Goal: Information Seeking & Learning: Check status

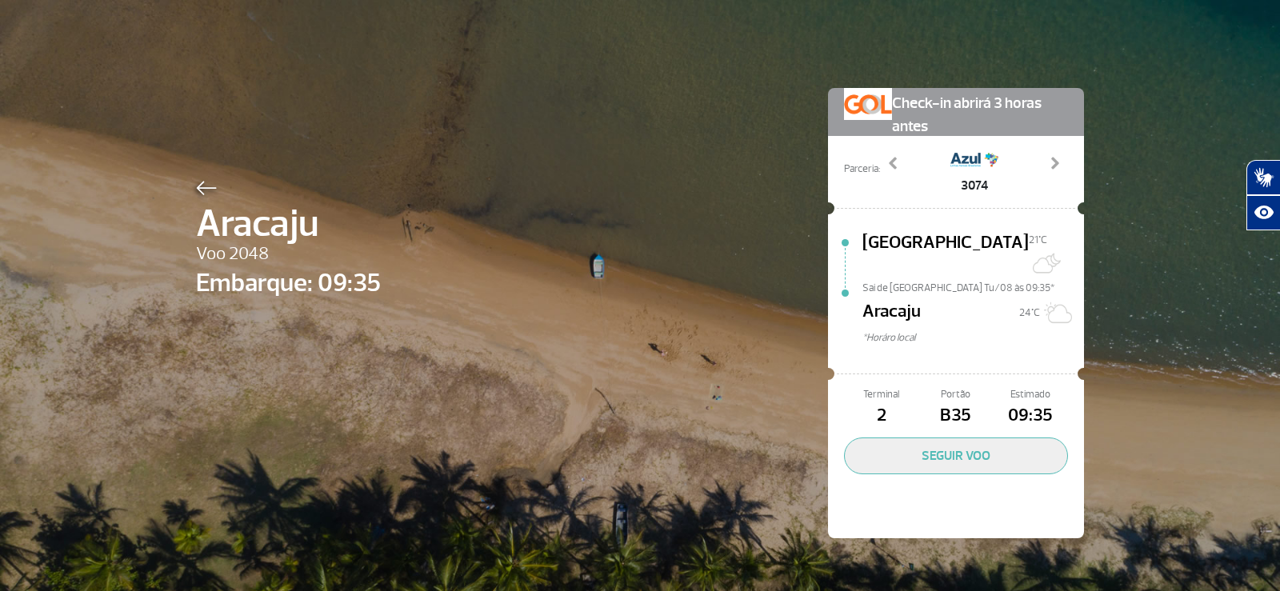
click at [188, 187] on div "Aracaju Voo 2048 Embarque: 09:35 Check-in abrirá 3 horas antes Parceria: 3074 3…" at bounding box center [640, 289] width 912 height 578
click at [196, 195] on img at bounding box center [206, 188] width 21 height 14
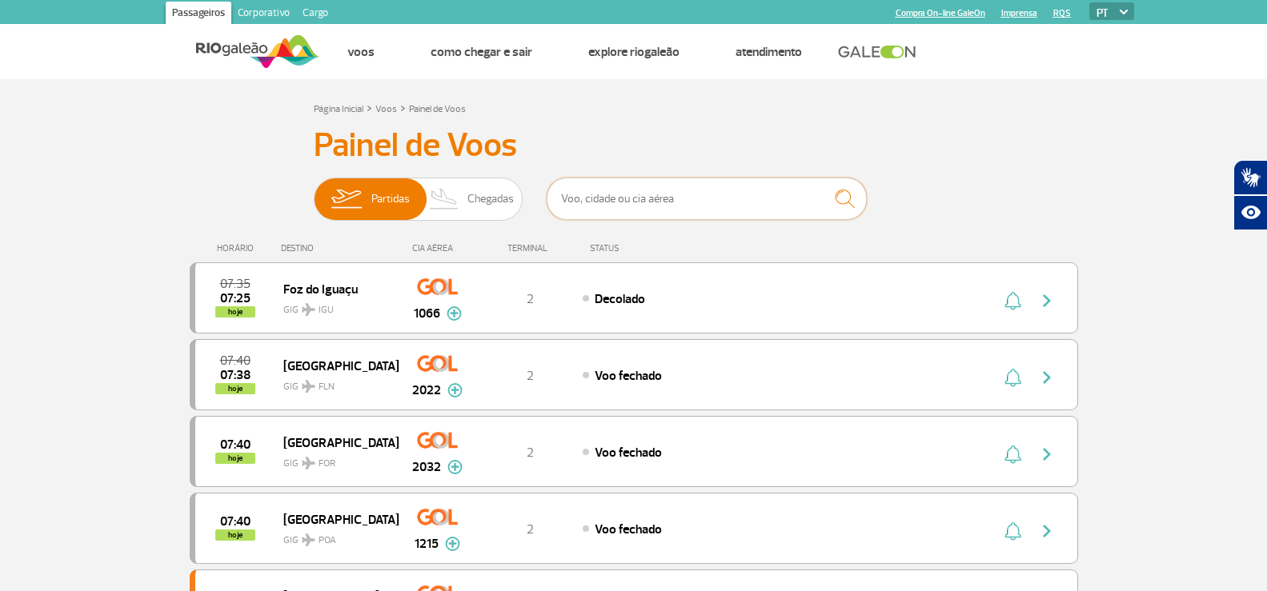
click at [609, 192] on input "text" at bounding box center [706, 199] width 320 height 42
type input "2"
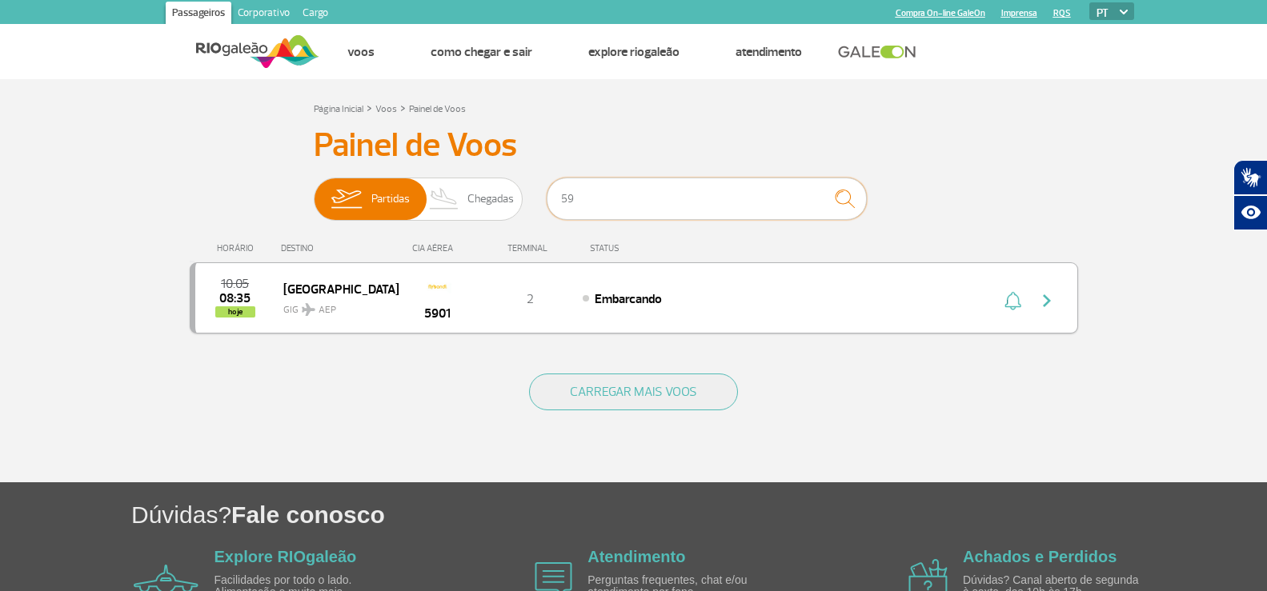
type input "5"
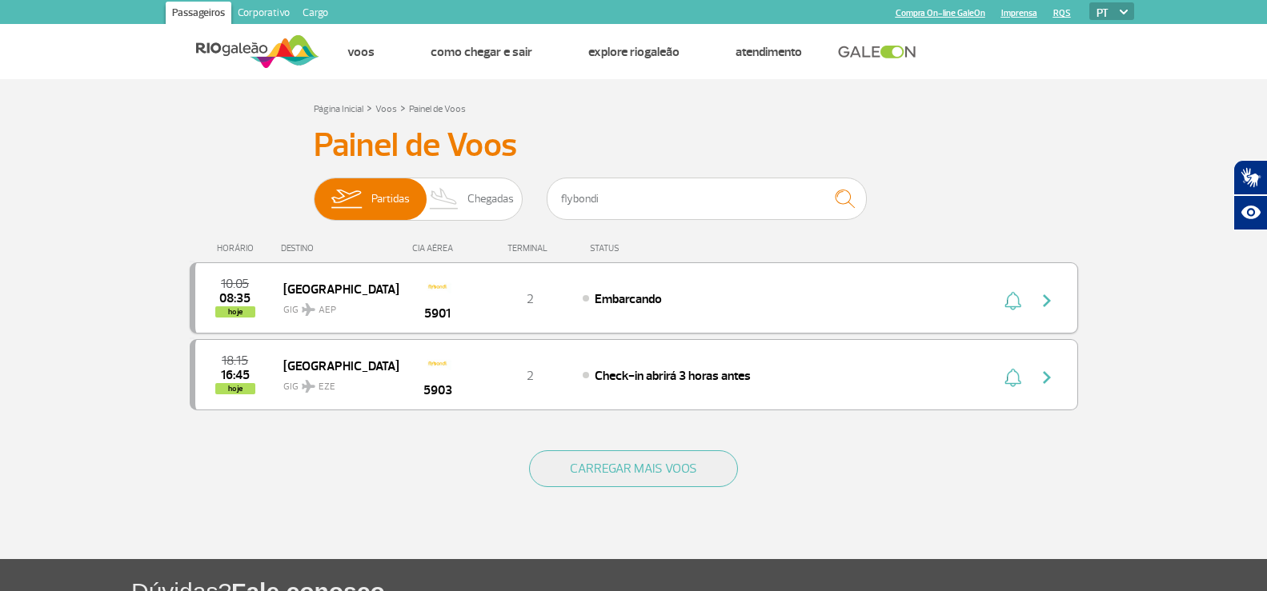
click at [382, 297] on span "GIG AEP" at bounding box center [334, 305] width 102 height 23
click at [723, 294] on div "Embarcando" at bounding box center [758, 299] width 353 height 18
click at [930, 297] on div "Embarcando" at bounding box center [758, 299] width 353 height 18
click at [272, 294] on div "10:05 08:35 hoje" at bounding box center [239, 297] width 88 height 39
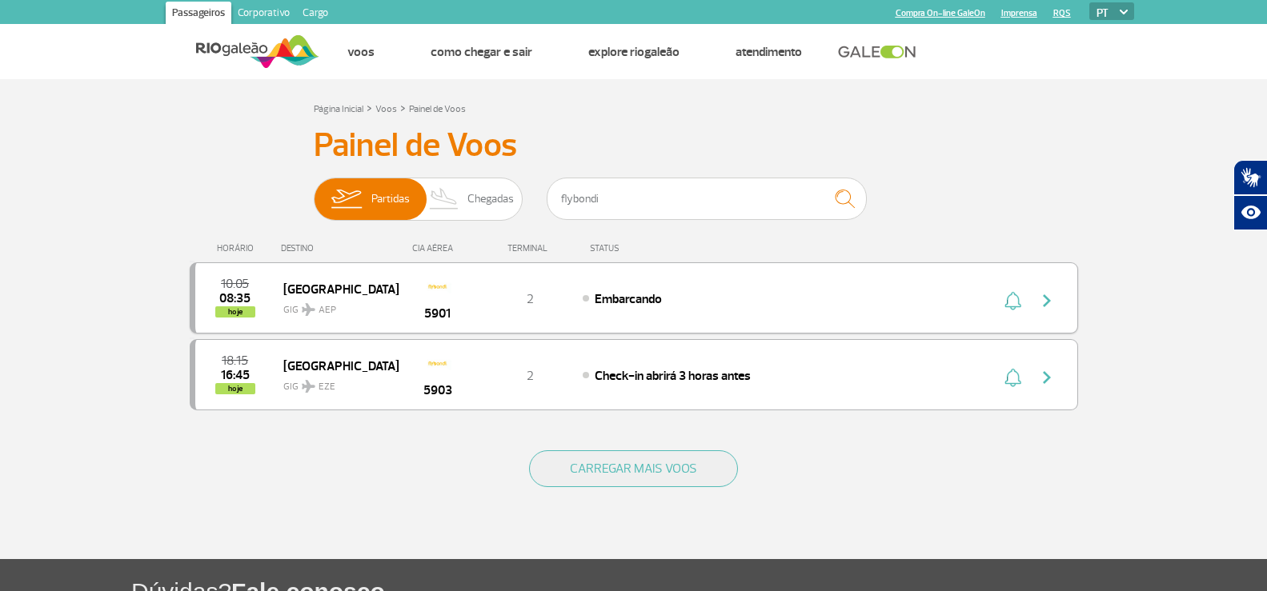
click at [272, 294] on div "10:05 08:35 hoje" at bounding box center [239, 297] width 88 height 39
click at [445, 294] on img at bounding box center [437, 286] width 27 height 27
click at [387, 292] on div "Buenos Aires GIG AEP" at bounding box center [340, 297] width 114 height 39
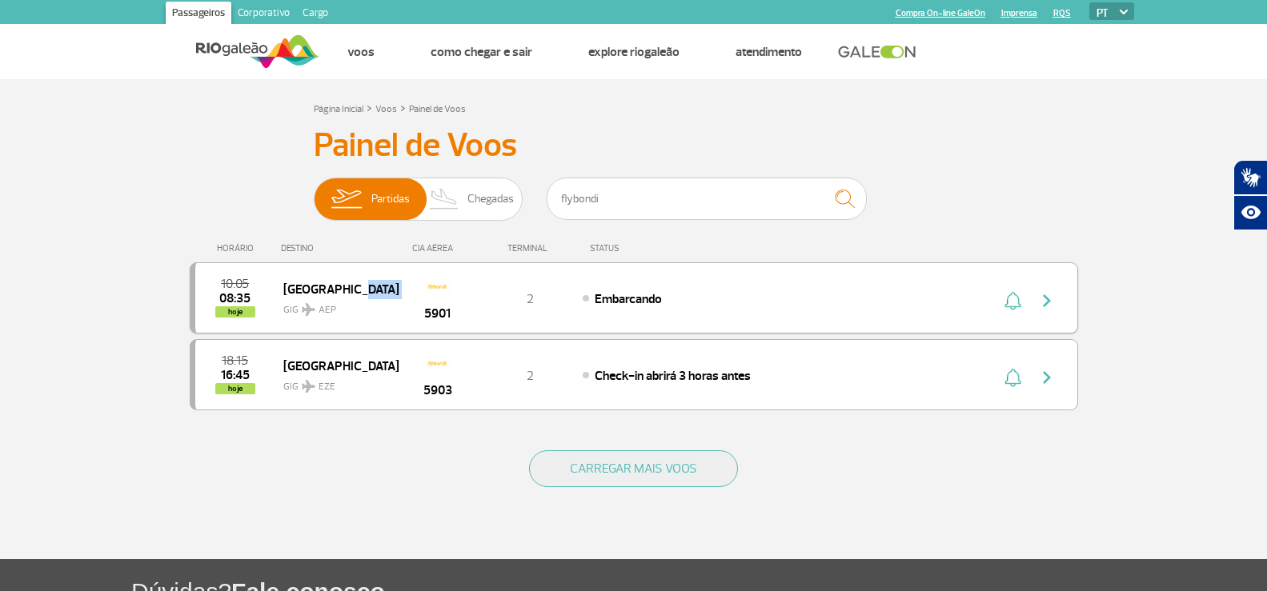
click at [387, 292] on div "Buenos Aires GIG AEP" at bounding box center [340, 297] width 114 height 39
click at [480, 189] on span "Chegadas" at bounding box center [490, 199] width 46 height 42
click at [314, 191] on input "Partidas Chegadas" at bounding box center [314, 191] width 0 height 0
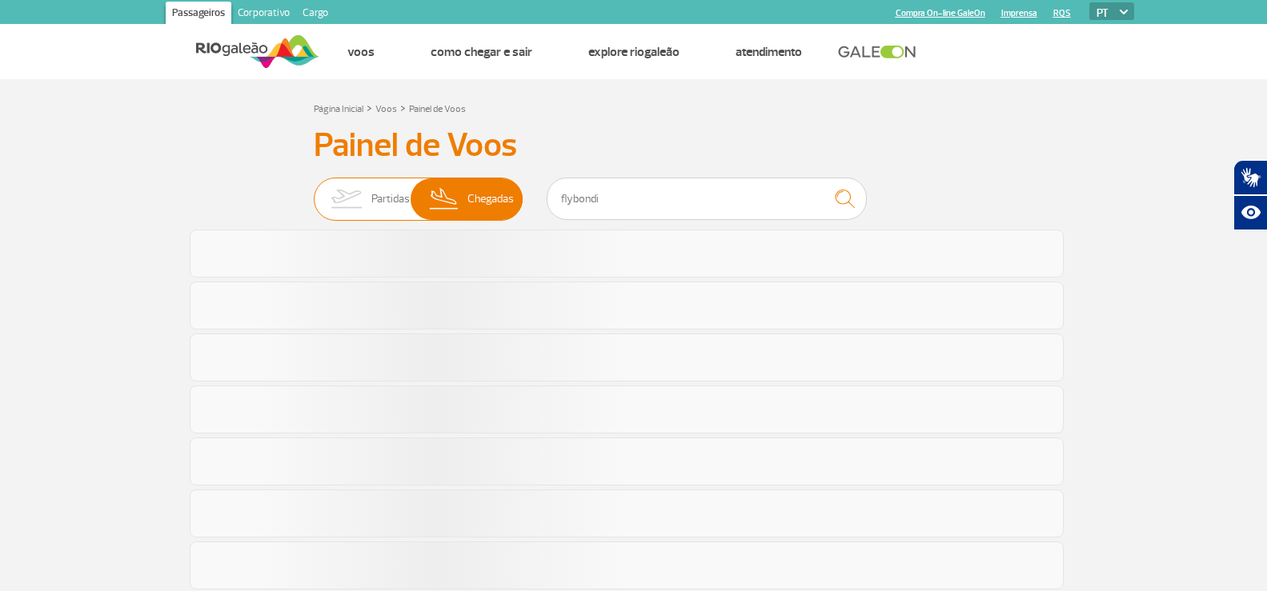
click at [381, 186] on span "Partidas" at bounding box center [390, 199] width 38 height 42
click at [314, 191] on input "Partidas Chegadas" at bounding box center [314, 191] width 0 height 0
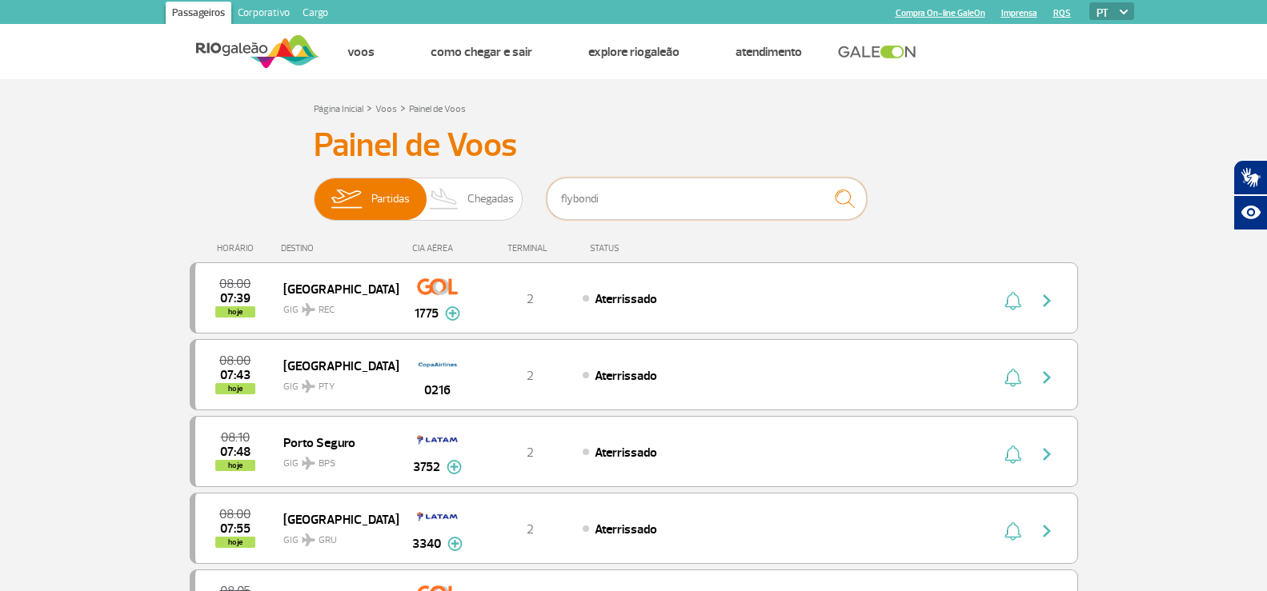
click at [658, 194] on input "flybondi" at bounding box center [706, 199] width 320 height 42
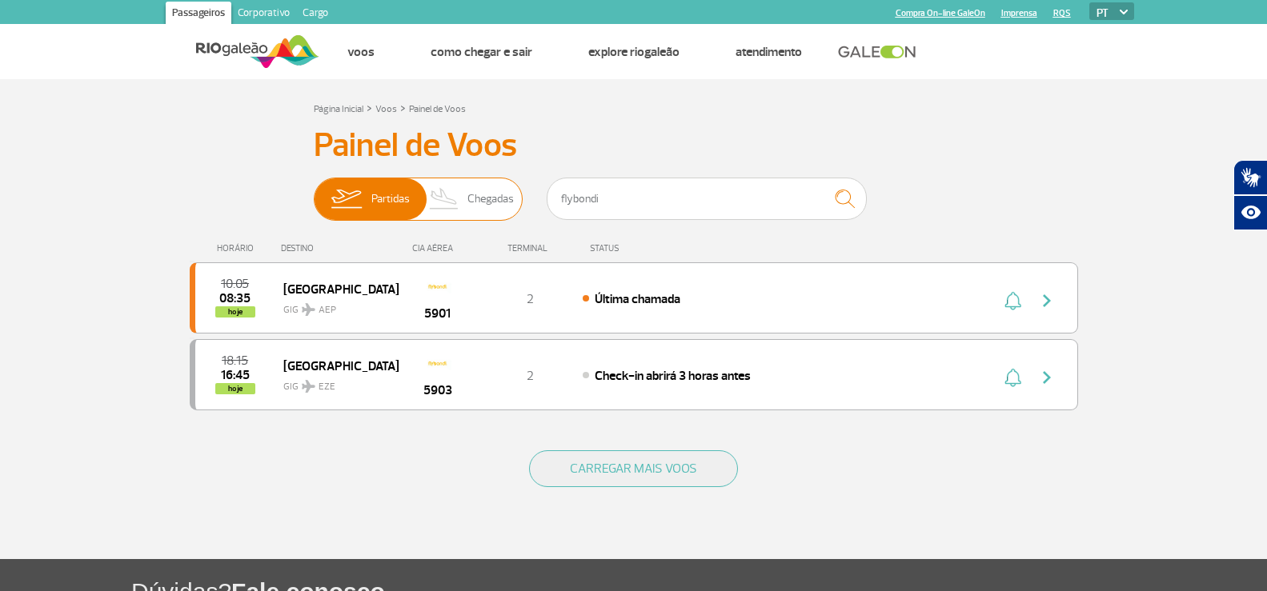
click at [440, 191] on img at bounding box center [444, 199] width 47 height 42
click at [314, 191] on input "Partidas Chegadas" at bounding box center [314, 191] width 0 height 0
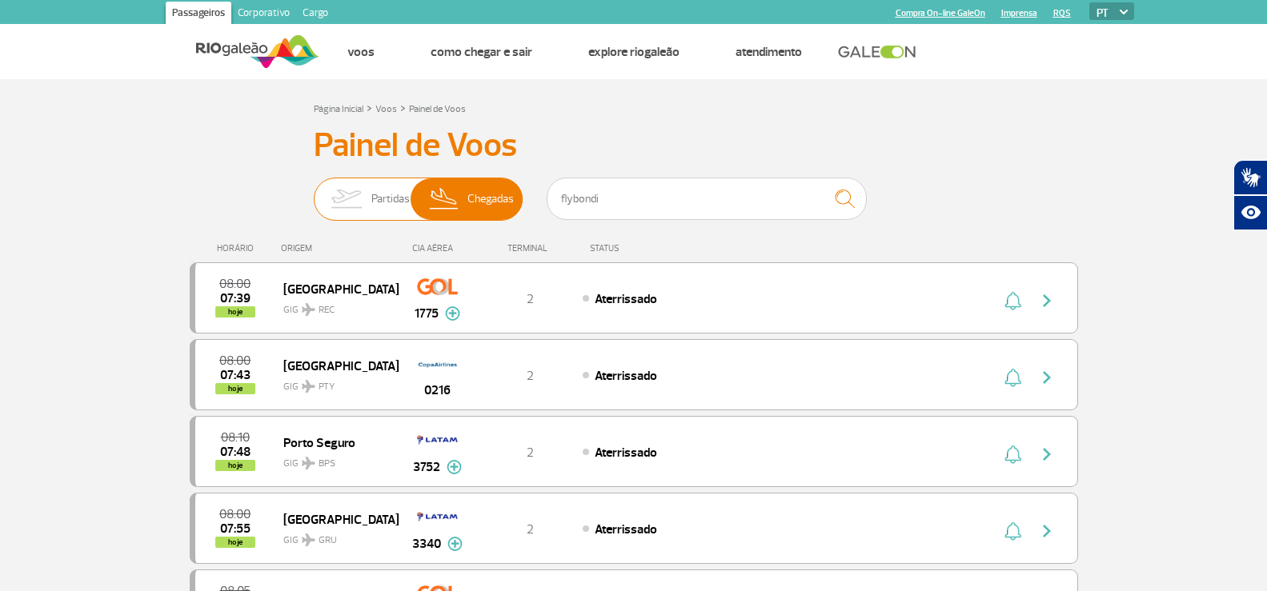
click at [361, 196] on img at bounding box center [346, 199] width 50 height 42
click at [314, 191] on input "Partidas Chegadas" at bounding box center [314, 191] width 0 height 0
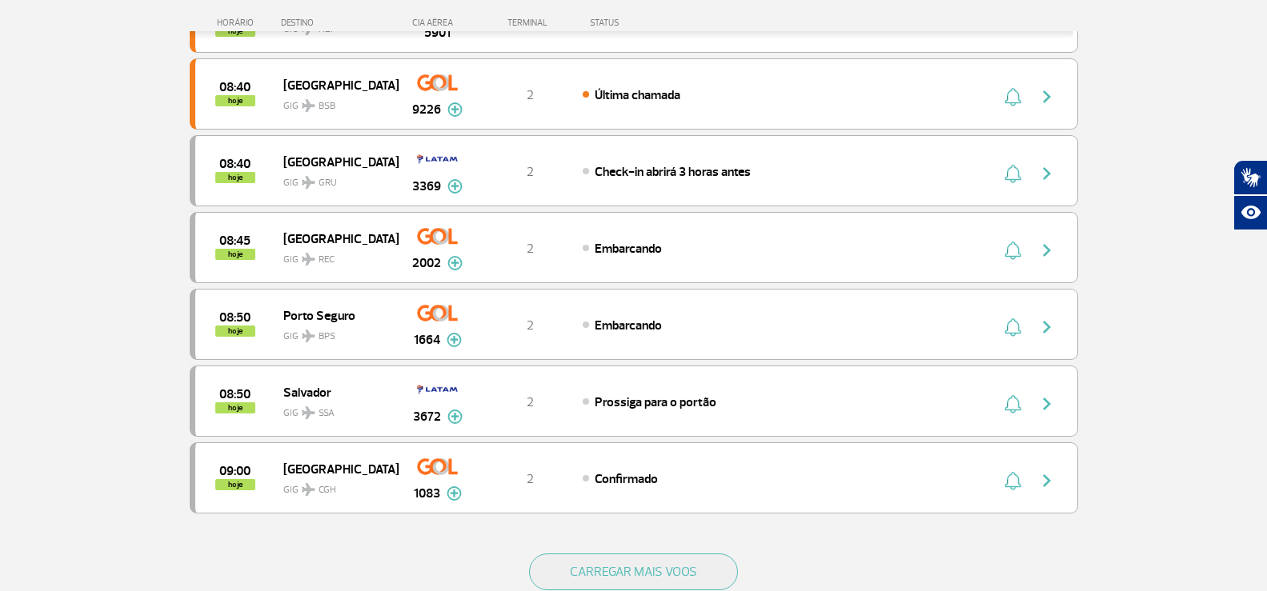
scroll to position [1520, 0]
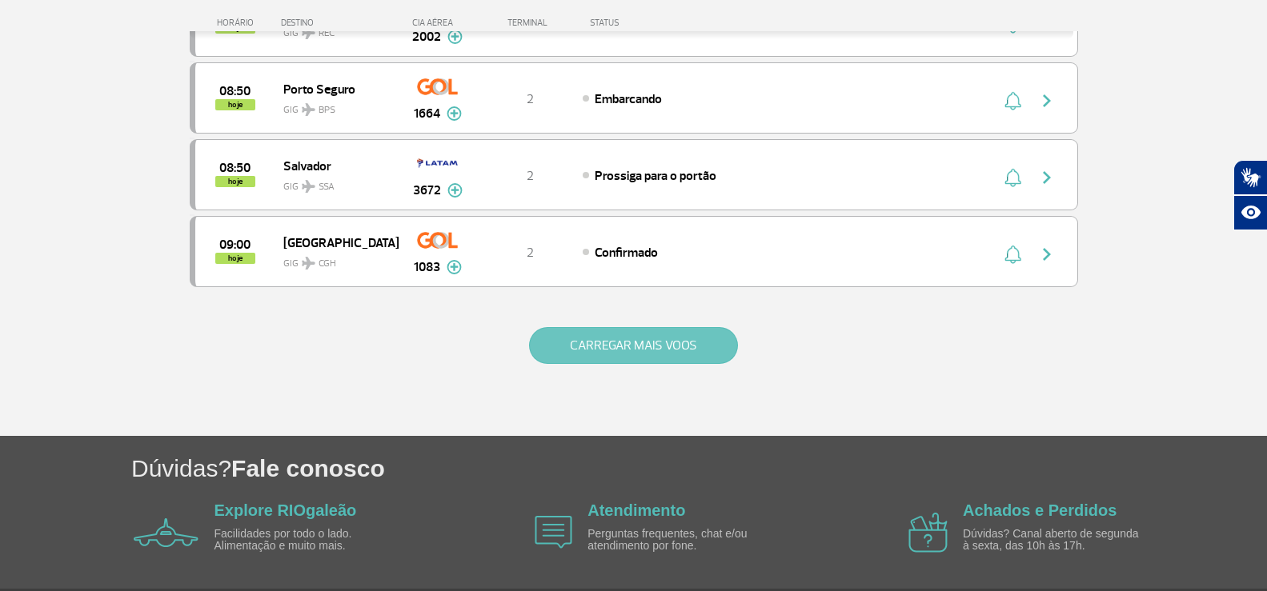
click at [598, 356] on button "CARREGAR MAIS VOOS" at bounding box center [633, 345] width 209 height 37
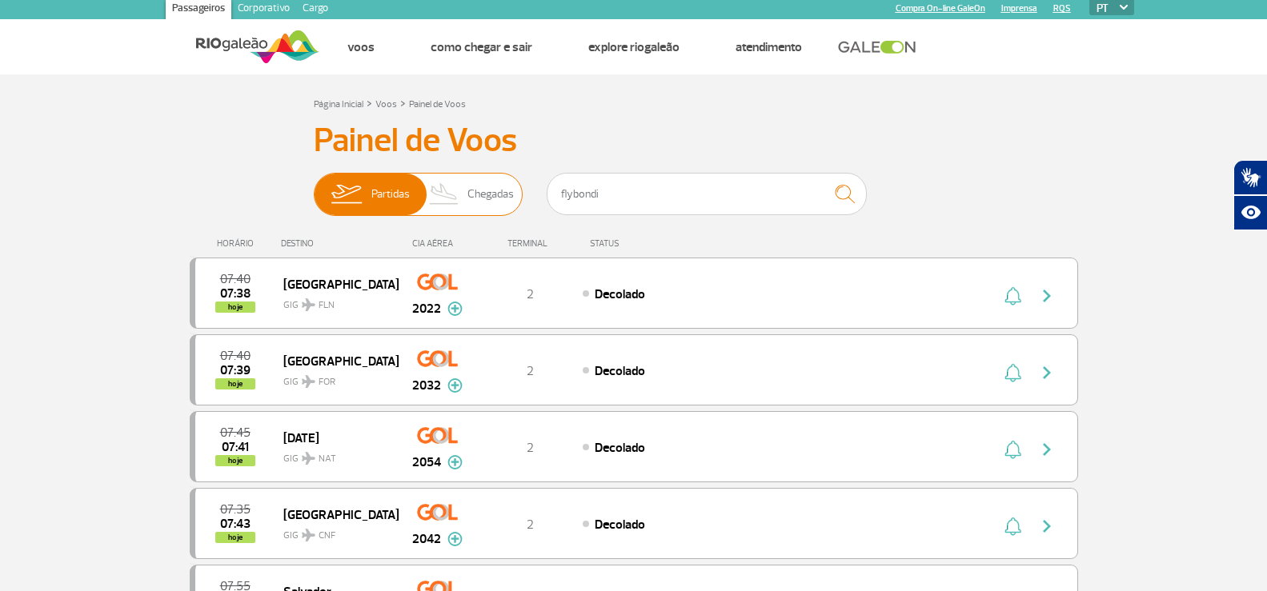
scroll to position [0, 0]
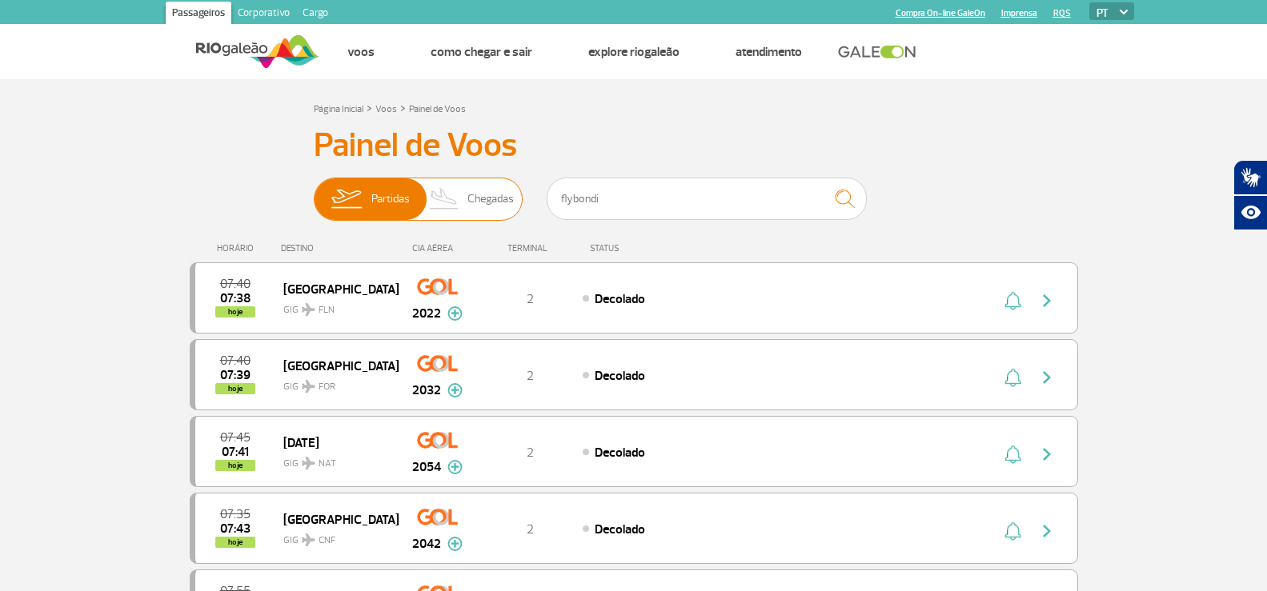
click at [482, 181] on span "Chegadas" at bounding box center [490, 199] width 46 height 42
click at [314, 191] on input "Partidas Chegadas" at bounding box center [314, 191] width 0 height 0
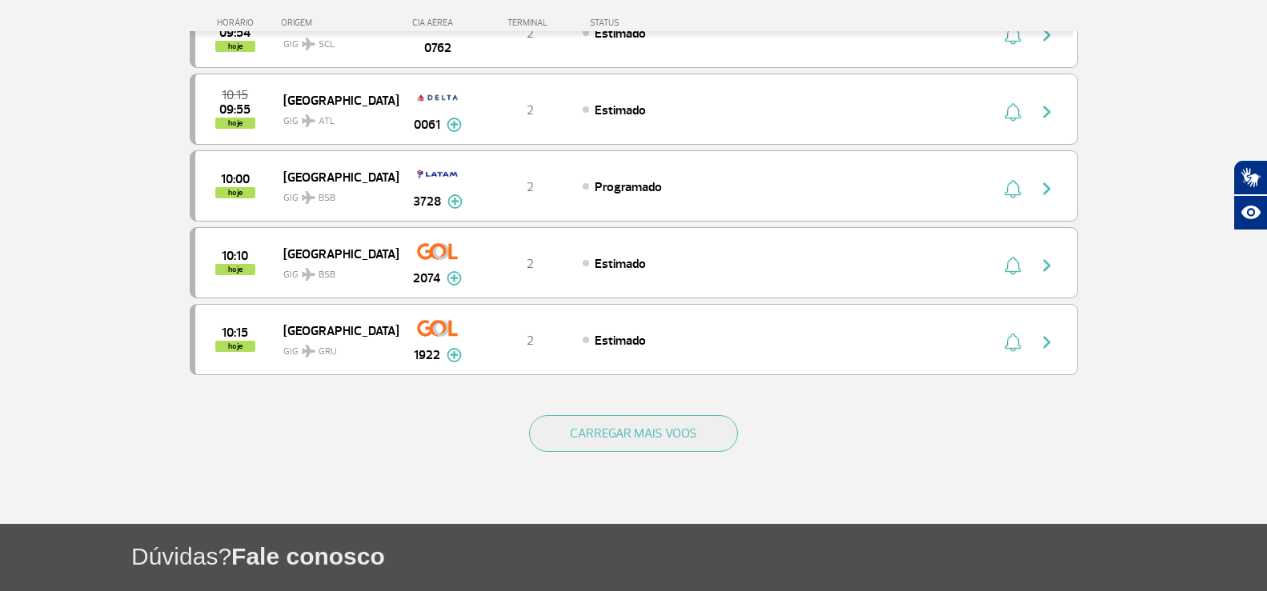
scroll to position [1440, 0]
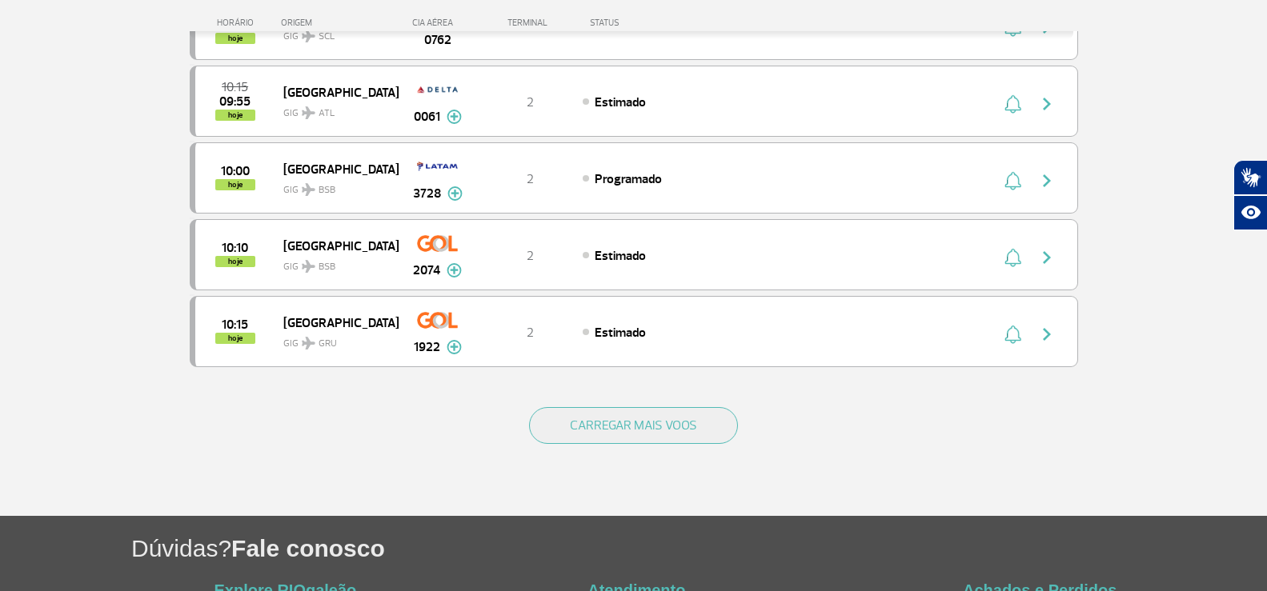
click at [640, 401] on div "CARREGAR MAIS VOOS" at bounding box center [634, 451] width 888 height 129
click at [643, 418] on button "CARREGAR MAIS VOOS" at bounding box center [633, 425] width 209 height 37
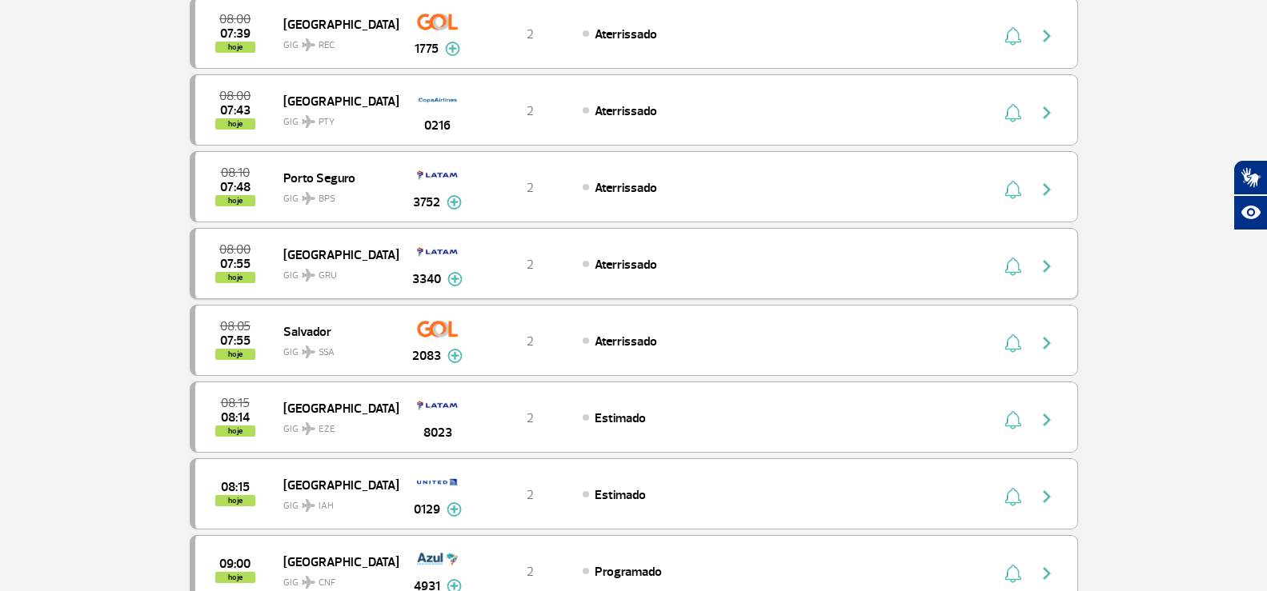
scroll to position [0, 0]
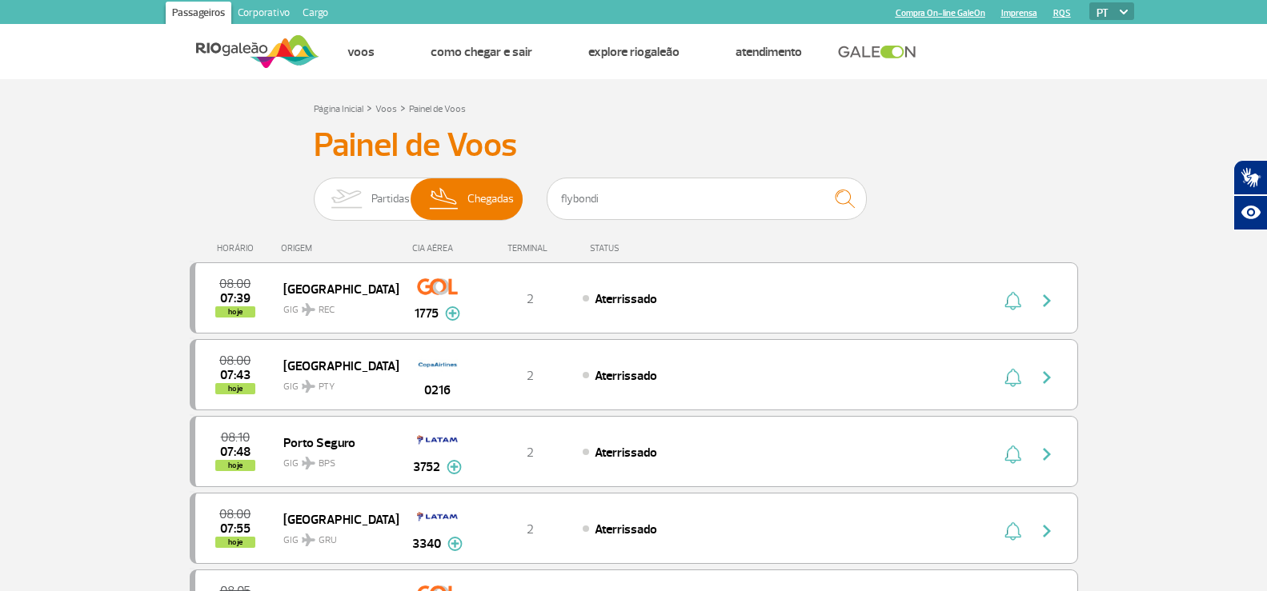
drag, startPoint x: 302, startPoint y: 251, endPoint x: 343, endPoint y: 224, distance: 49.0
click at [301, 250] on div "ORIGEM" at bounding box center [339, 248] width 117 height 10
click at [444, 161] on h3 "Painel de Voos" at bounding box center [634, 146] width 640 height 40
click at [367, 205] on img at bounding box center [346, 199] width 50 height 42
click at [314, 191] on input "Partidas Chegadas" at bounding box center [314, 191] width 0 height 0
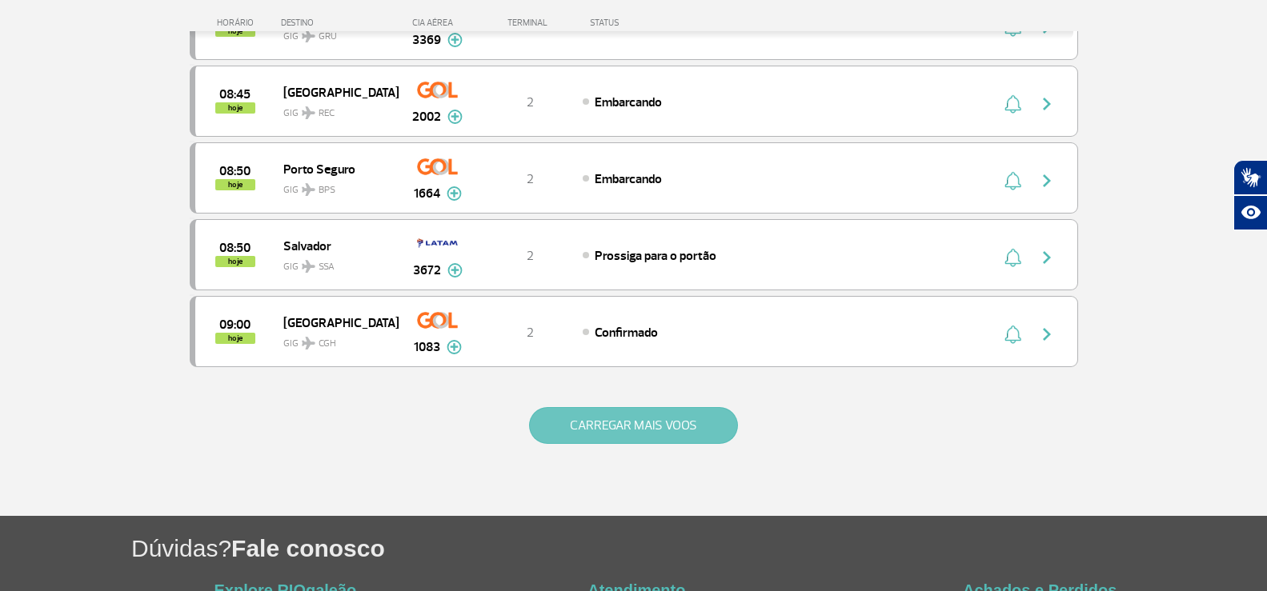
click at [563, 424] on button "CARREGAR MAIS VOOS" at bounding box center [633, 425] width 209 height 37
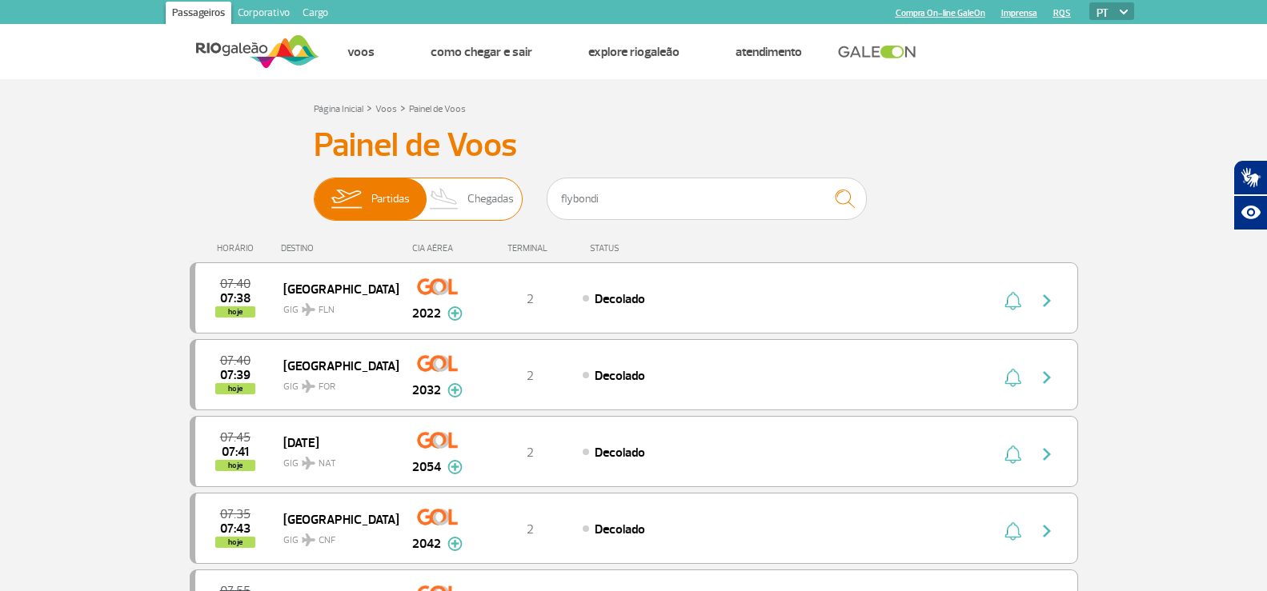
click at [491, 214] on span "Chegadas" at bounding box center [490, 199] width 46 height 42
click at [314, 191] on input "Partidas Chegadas" at bounding box center [314, 191] width 0 height 0
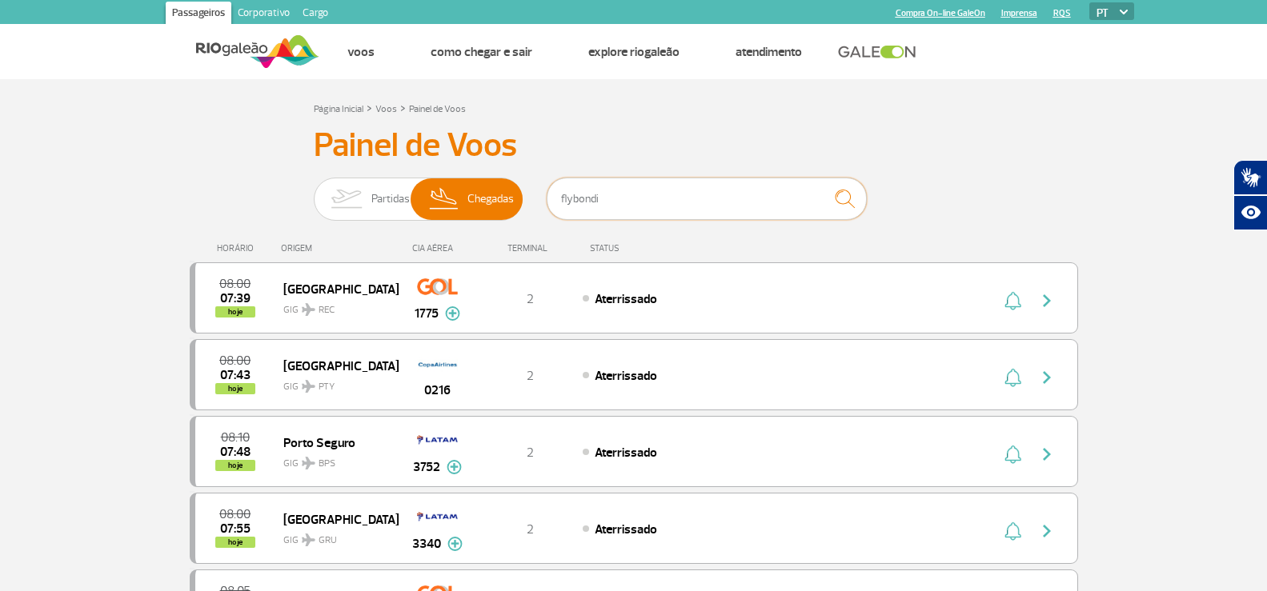
click at [734, 181] on input "flybondi" at bounding box center [706, 199] width 320 height 42
click at [730, 197] on input "flybondi" at bounding box center [706, 199] width 320 height 42
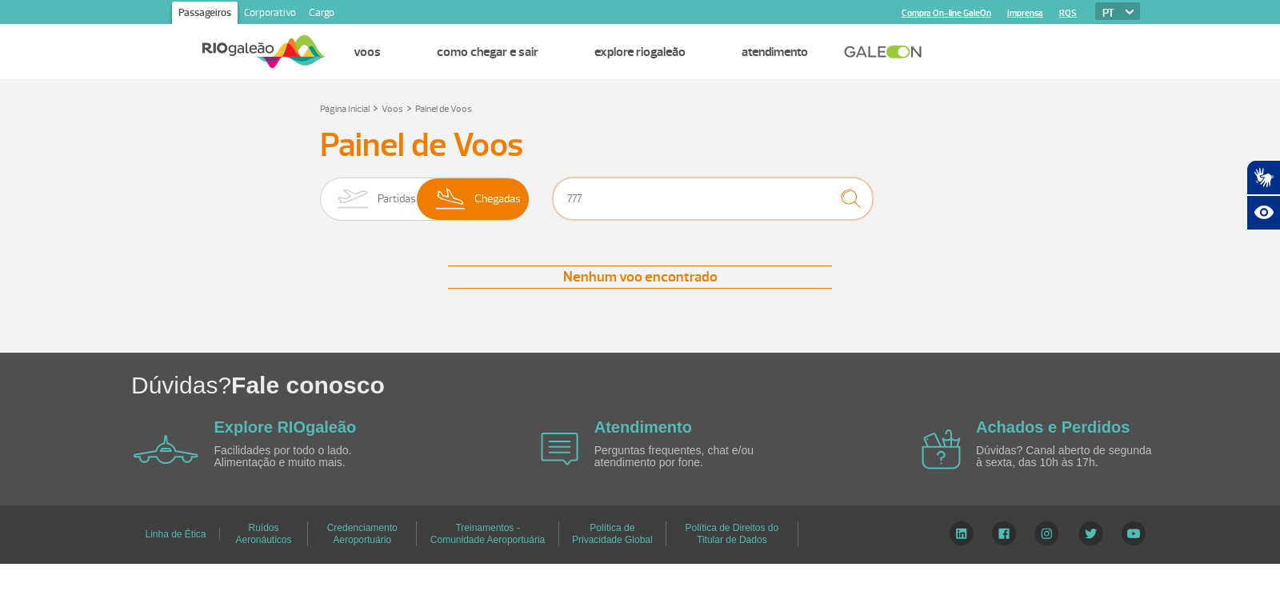
click at [651, 209] on input "777" at bounding box center [713, 199] width 320 height 42
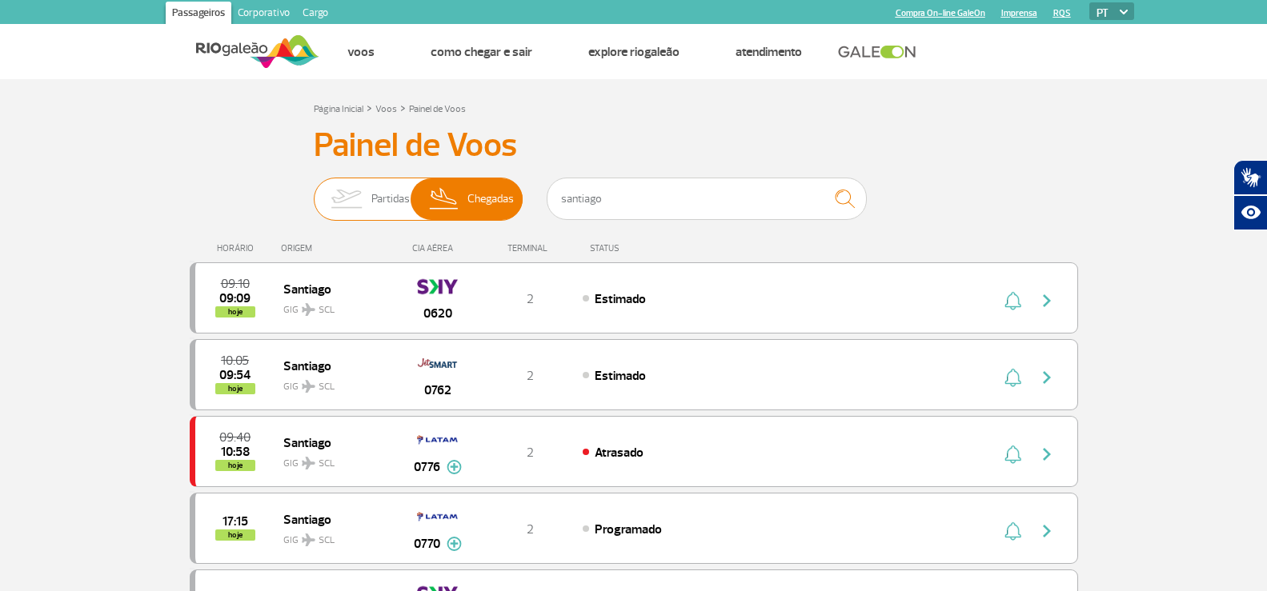
click at [374, 210] on span "Partidas" at bounding box center [390, 199] width 38 height 42
click at [314, 191] on input "Partidas Chegadas" at bounding box center [314, 191] width 0 height 0
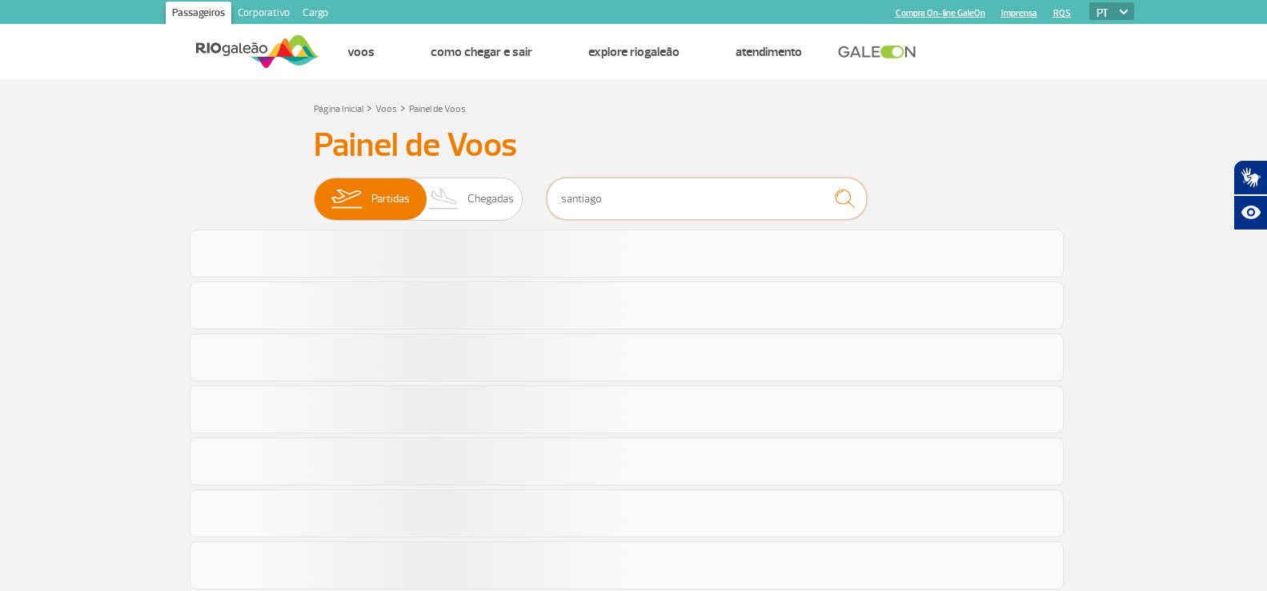
click at [674, 178] on input "santiago" at bounding box center [706, 199] width 320 height 42
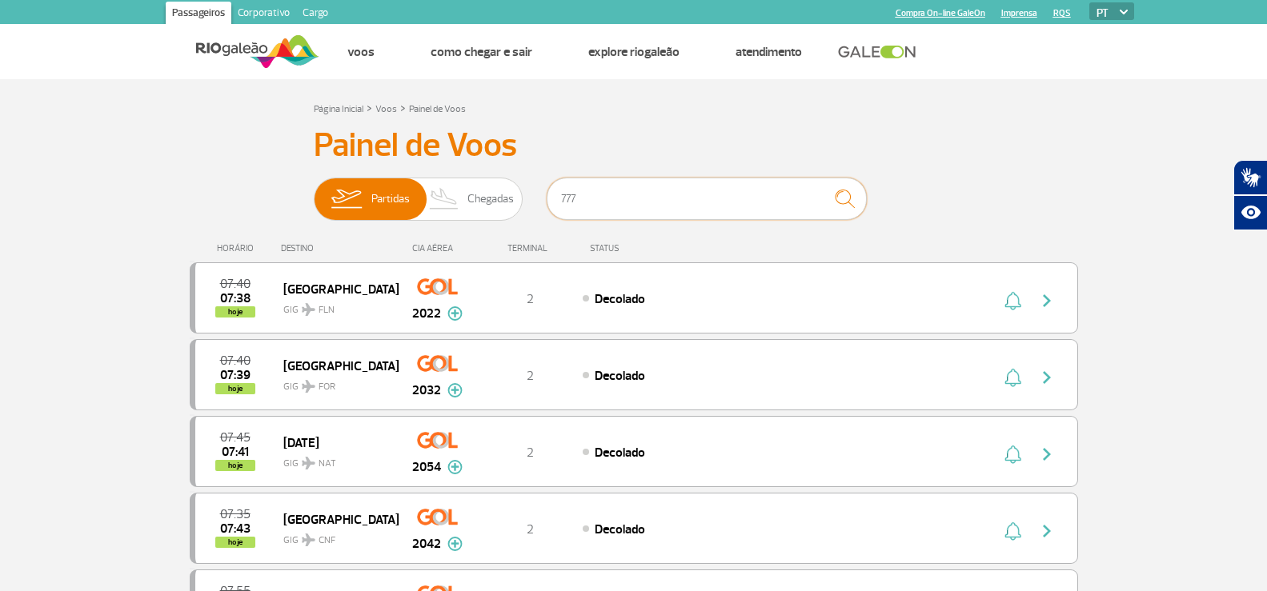
type input "777"
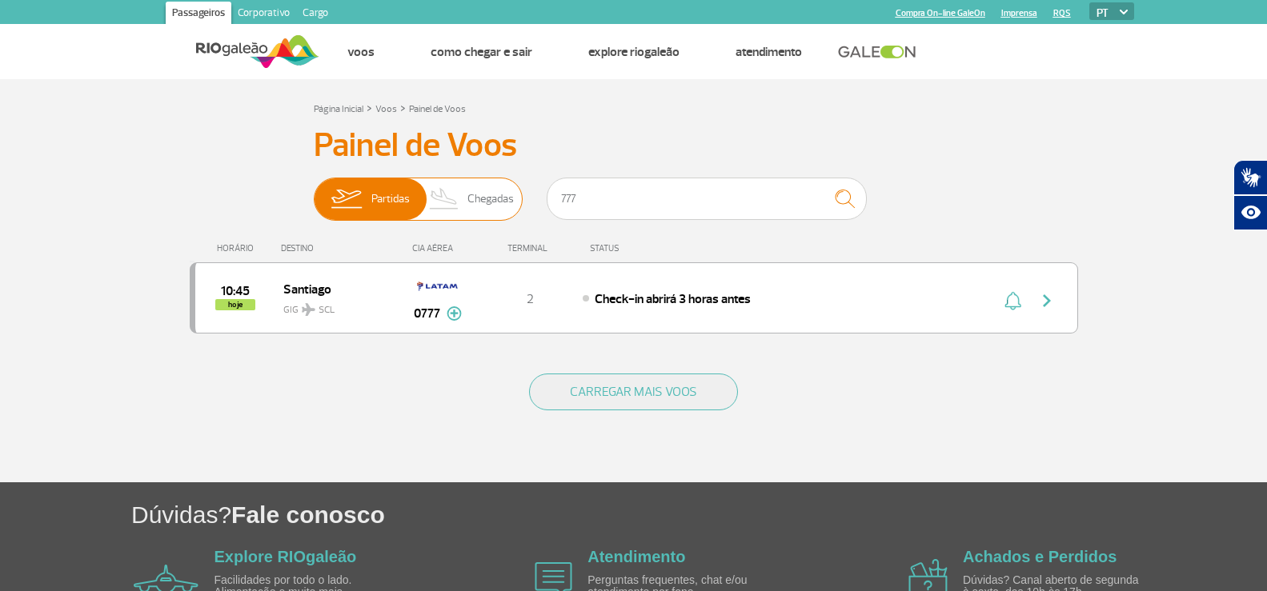
click at [444, 201] on img at bounding box center [444, 199] width 47 height 42
click at [314, 191] on input "Partidas Chegadas" at bounding box center [314, 191] width 0 height 0
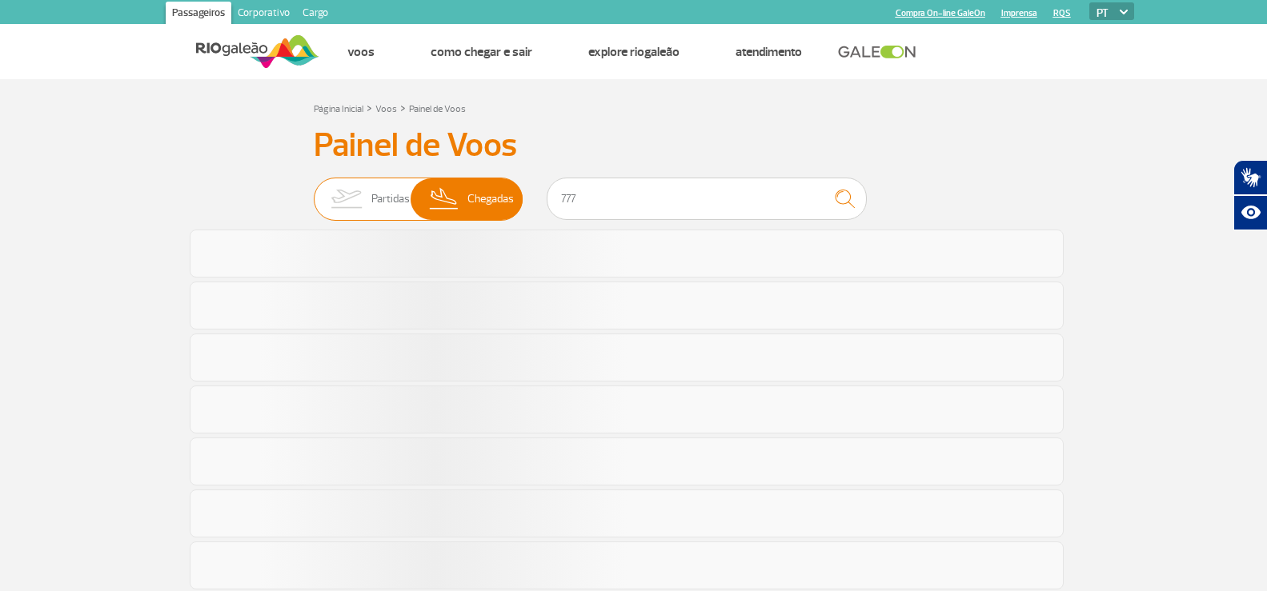
click at [374, 206] on span "Partidas" at bounding box center [390, 199] width 38 height 42
click at [314, 191] on input "Partidas Chegadas" at bounding box center [314, 191] width 0 height 0
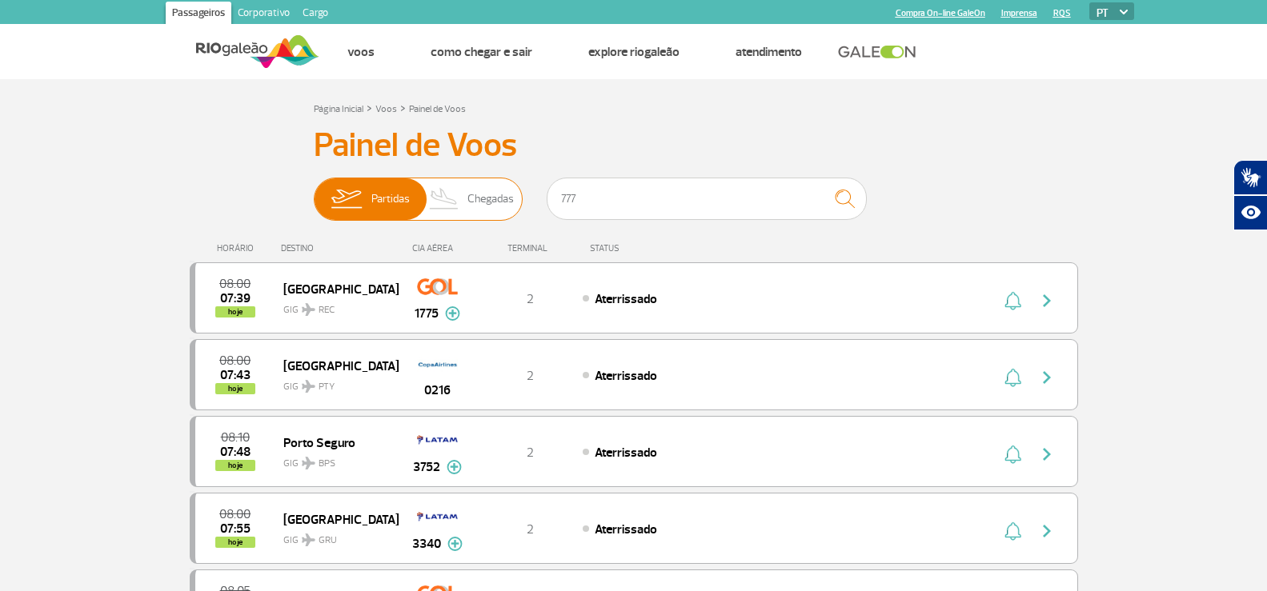
click at [464, 193] on img at bounding box center [444, 199] width 47 height 42
click at [314, 191] on input "Partidas Chegadas" at bounding box center [314, 191] width 0 height 0
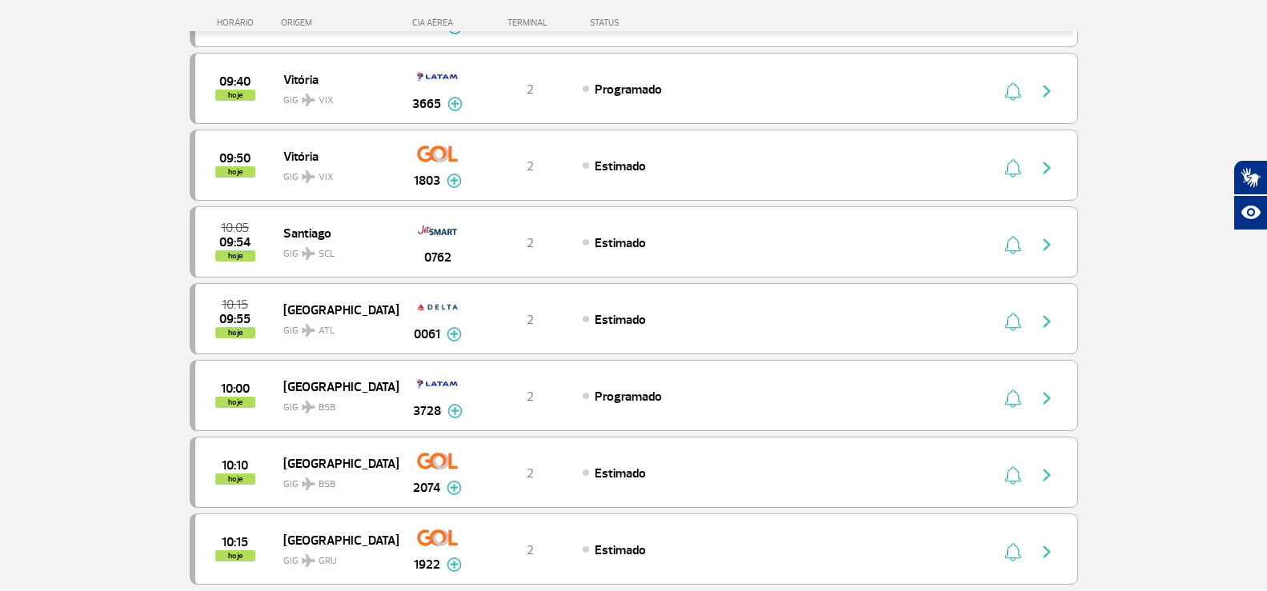
scroll to position [1440, 0]
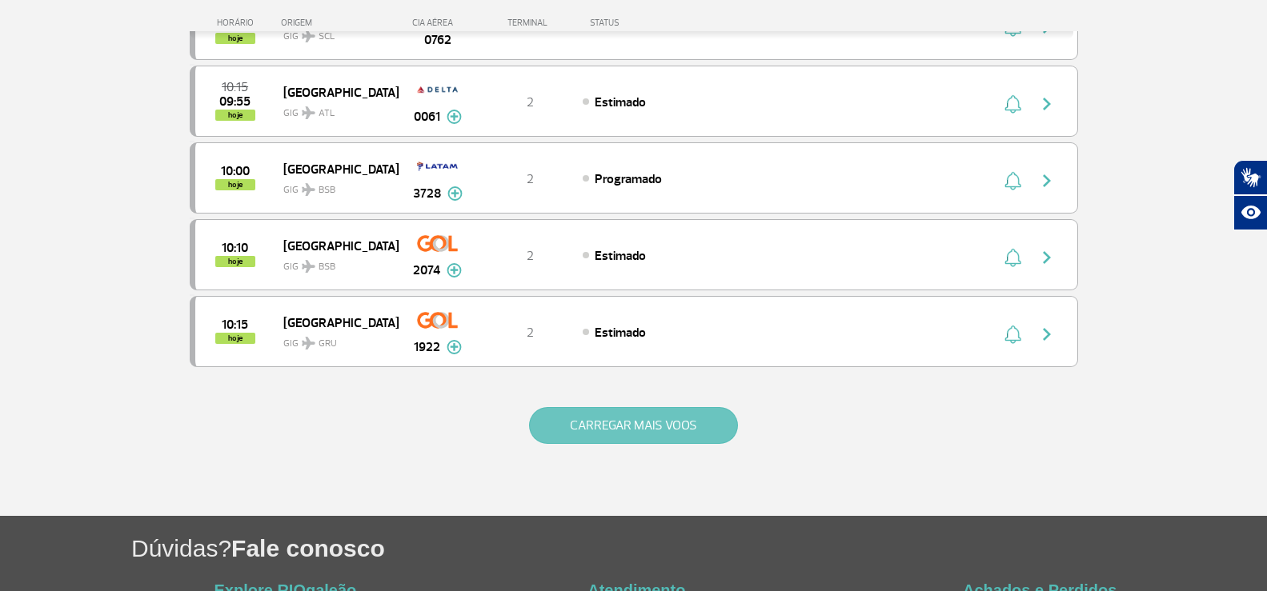
click at [623, 418] on button "CARREGAR MAIS VOOS" at bounding box center [633, 425] width 209 height 37
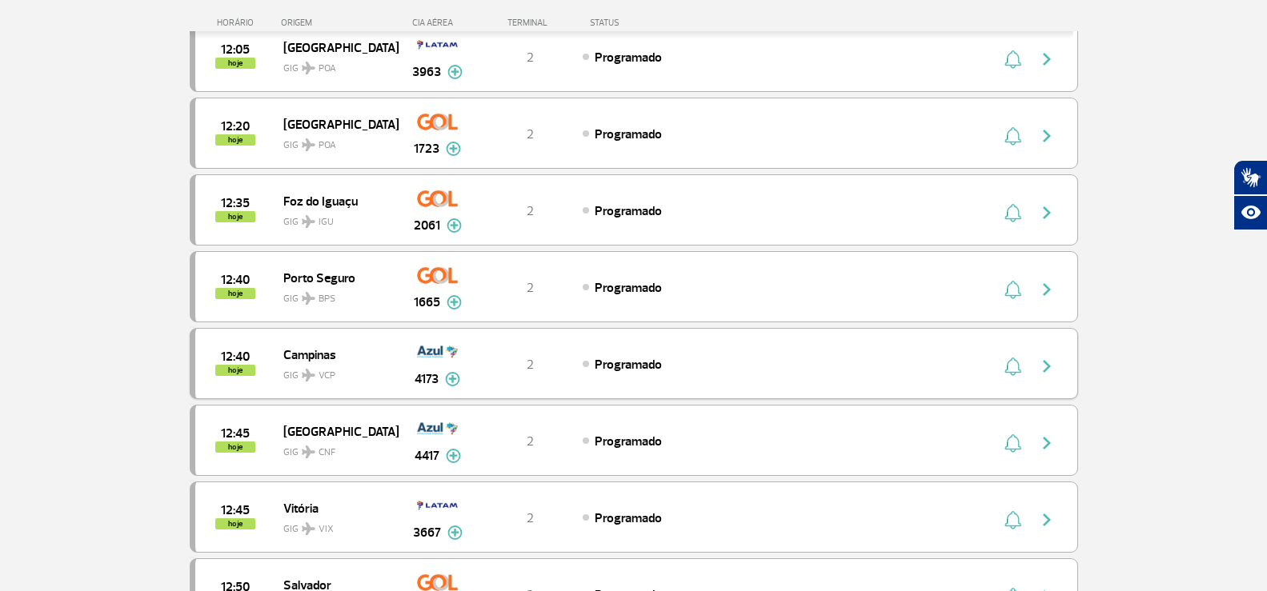
scroll to position [2960, 0]
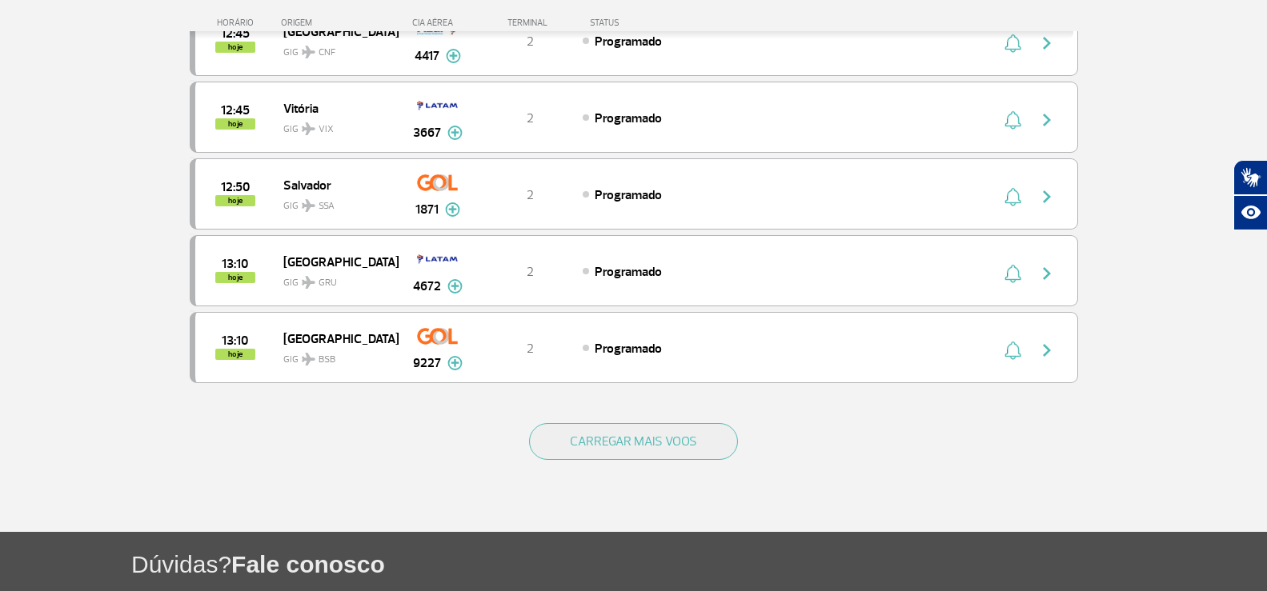
click at [578, 464] on div "CARREGAR MAIS VOOS" at bounding box center [634, 467] width 888 height 129
click at [578, 458] on button "CARREGAR MAIS VOOS" at bounding box center [633, 441] width 209 height 37
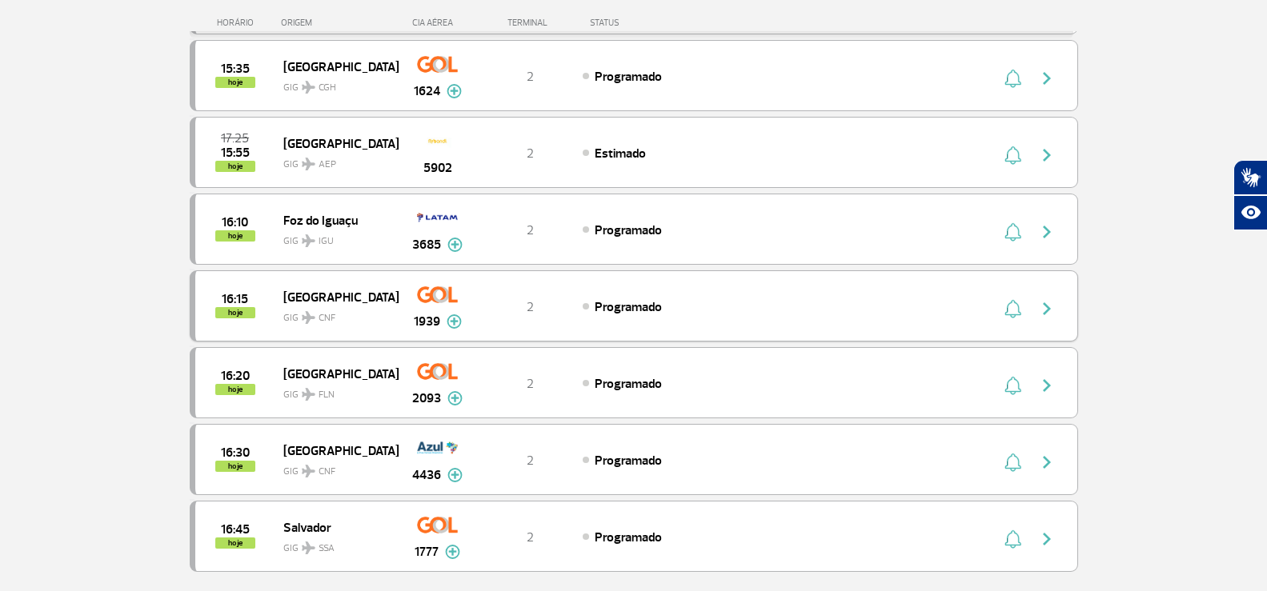
scroll to position [4648, 0]
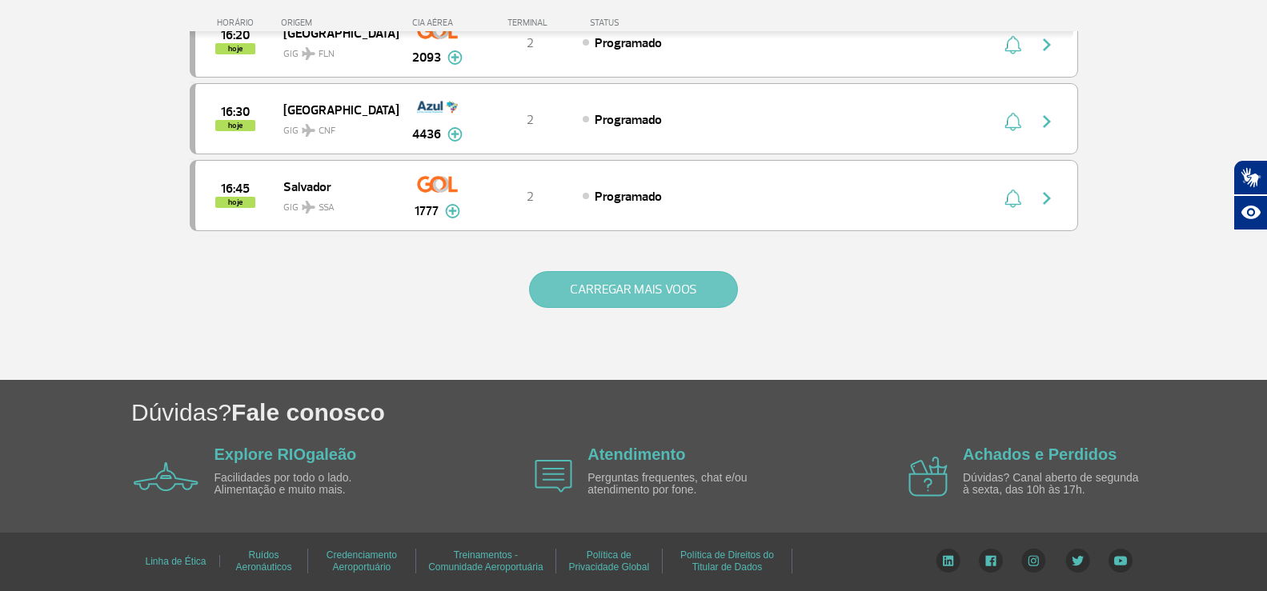
click at [639, 293] on button "CARREGAR MAIS VOOS" at bounding box center [633, 289] width 209 height 37
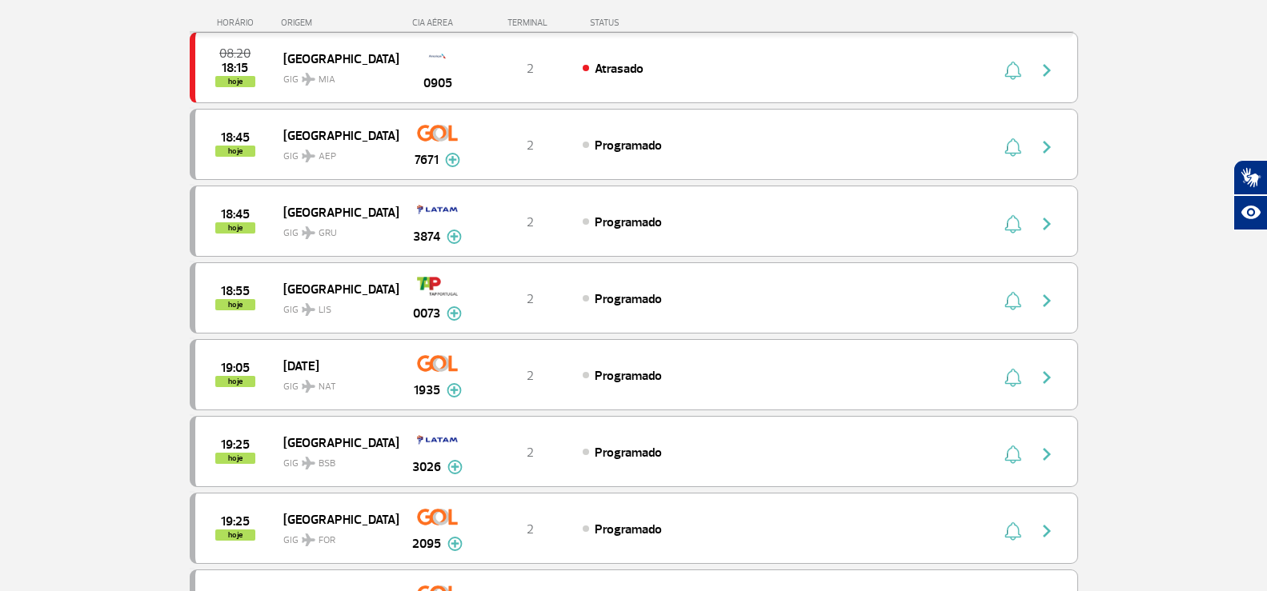
scroll to position [6009, 0]
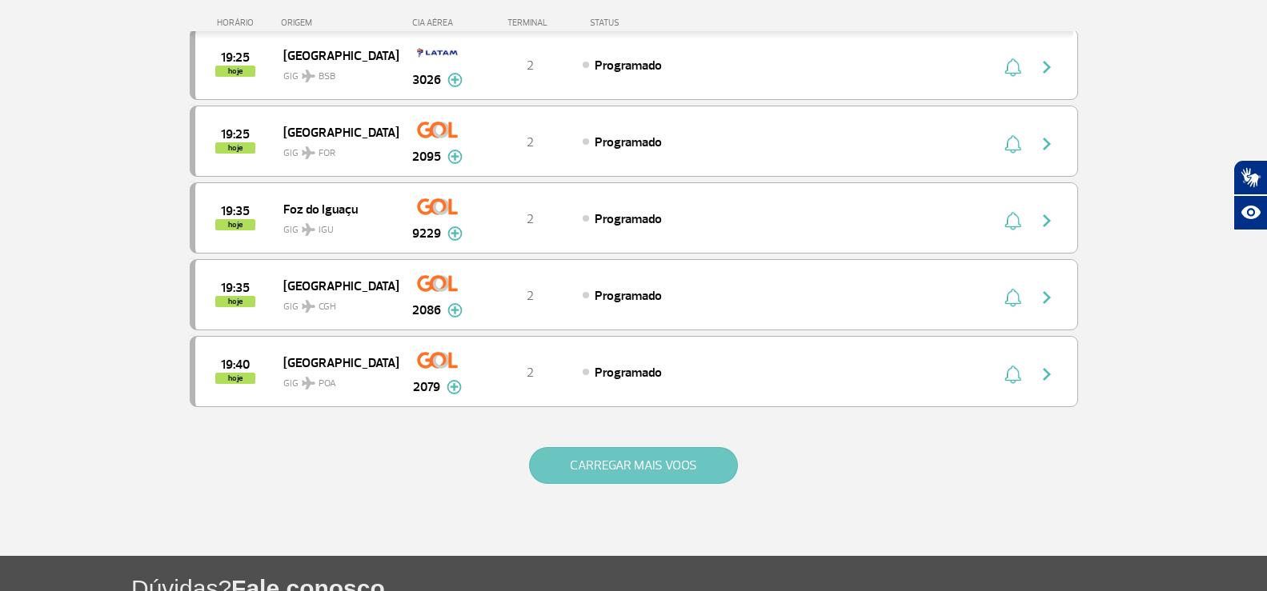
click at [550, 466] on button "CARREGAR MAIS VOOS" at bounding box center [633, 465] width 209 height 37
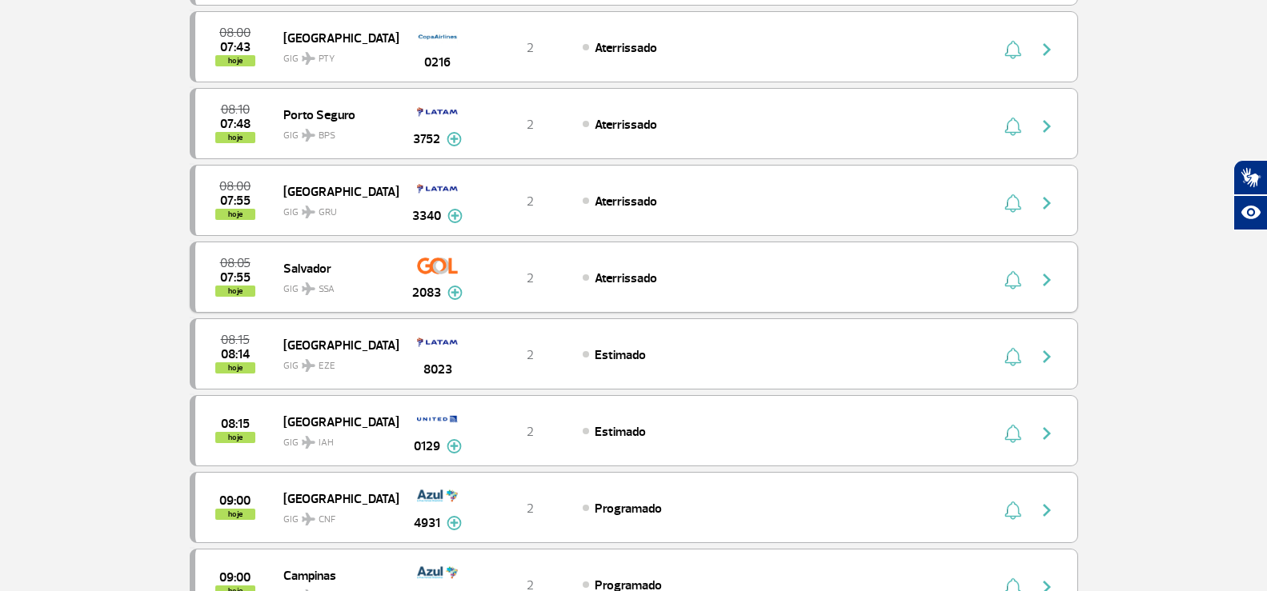
scroll to position [0, 0]
